Goal: Browse casually

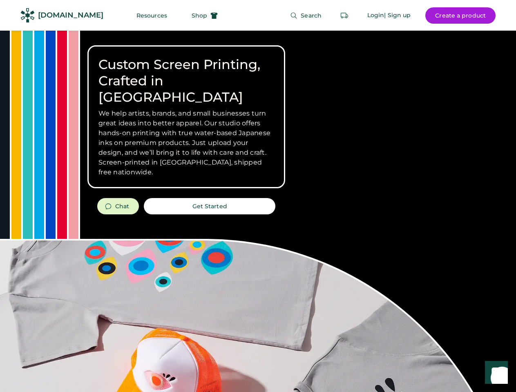
click at [258, 196] on div "Custom Screen Printing, Crafted in [GEOGRAPHIC_DATA] We help artists, brands, a…" at bounding box center [258, 290] width 516 height 519
click at [258, 211] on div "Custom Screen Printing, Crafted in [GEOGRAPHIC_DATA] We help artists, brands, a…" at bounding box center [258, 290] width 516 height 519
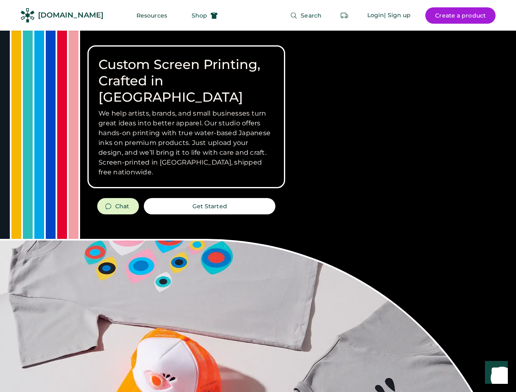
click at [258, 211] on div "Custom Screen Printing, Crafted in [GEOGRAPHIC_DATA] We help artists, brands, a…" at bounding box center [258, 290] width 516 height 519
click at [186, 117] on h3 "We help artists, brands, and small businesses turn great ideas into better appa…" at bounding box center [186, 143] width 176 height 69
click at [186, 109] on h3 "We help artists, brands, and small businesses turn great ideas into better appa…" at bounding box center [186, 143] width 176 height 69
click at [186, 73] on h1 "Custom Screen Printing, Crafted in [GEOGRAPHIC_DATA]" at bounding box center [186, 80] width 176 height 49
